Goal: Information Seeking & Learning: Learn about a topic

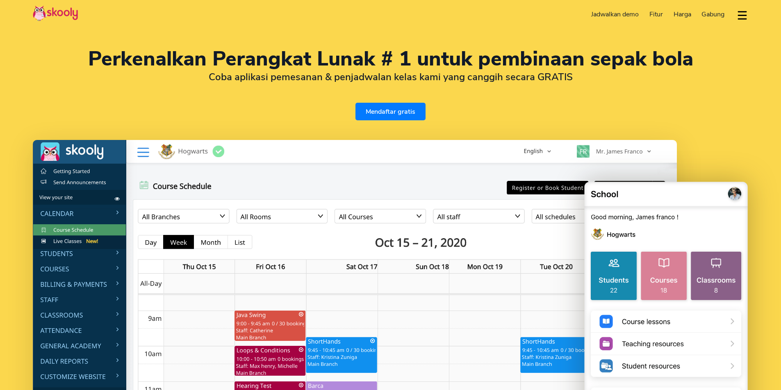
select select "id"
select select "62"
select select "[GEOGRAPHIC_DATA]"
select select "[GEOGRAPHIC_DATA]/[GEOGRAPHIC_DATA]"
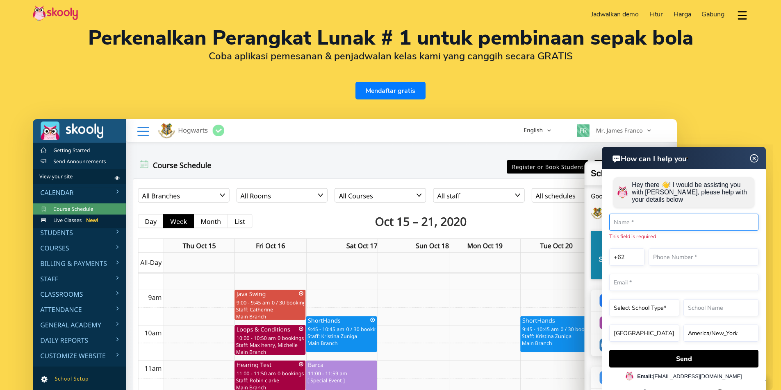
scroll to position [41, 0]
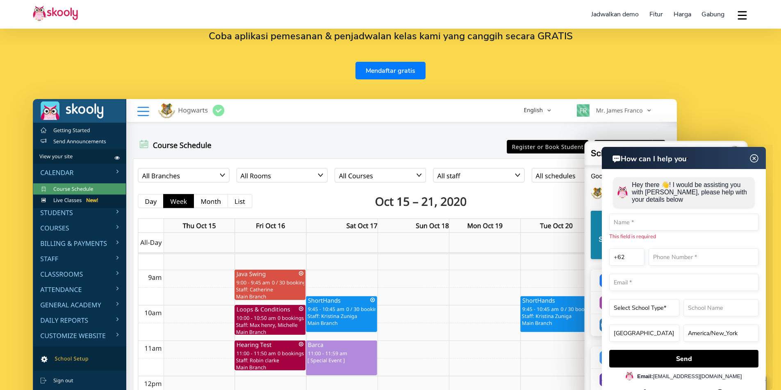
click at [755, 159] on img at bounding box center [754, 159] width 16 height 10
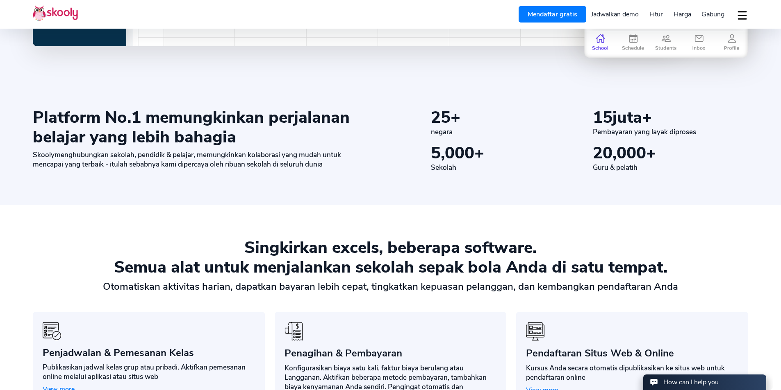
scroll to position [697, 0]
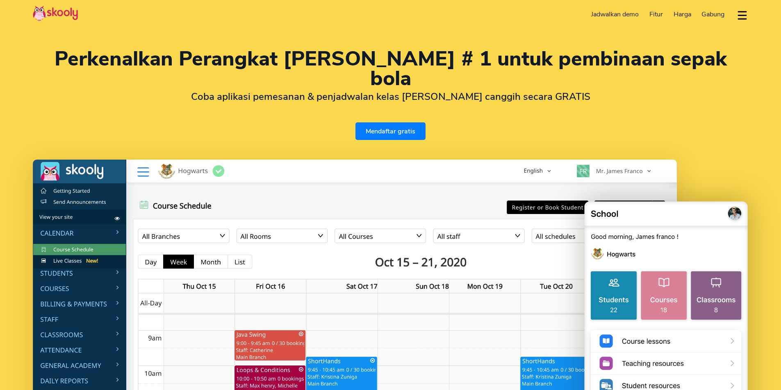
select select "id"
select select "62"
select select "[GEOGRAPHIC_DATA]"
select select "[GEOGRAPHIC_DATA]/[GEOGRAPHIC_DATA]"
